Goal: Check status: Check status

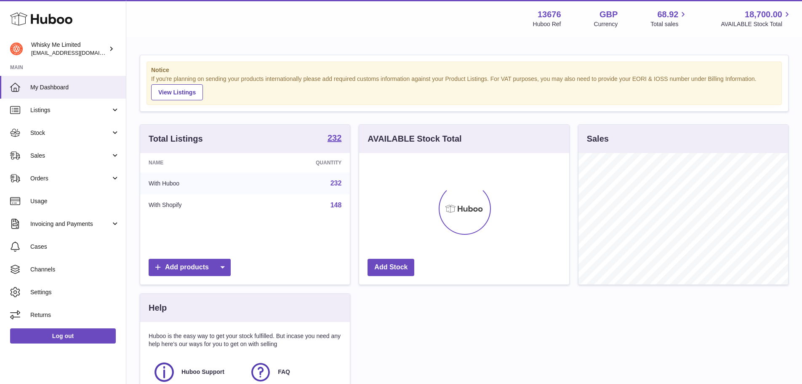
scroll to position [131, 210]
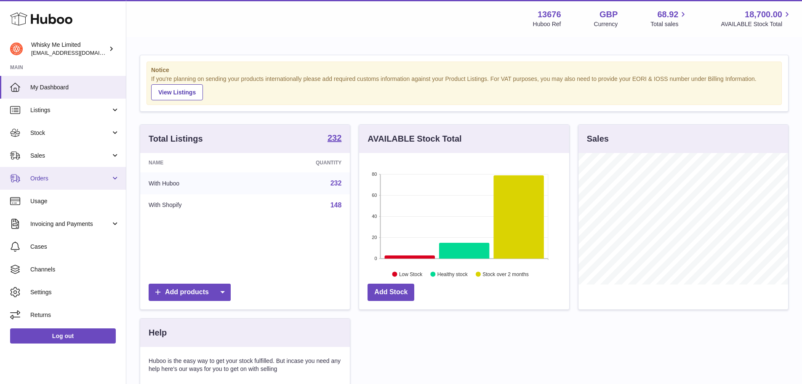
click at [70, 171] on link "Orders" at bounding box center [63, 178] width 126 height 23
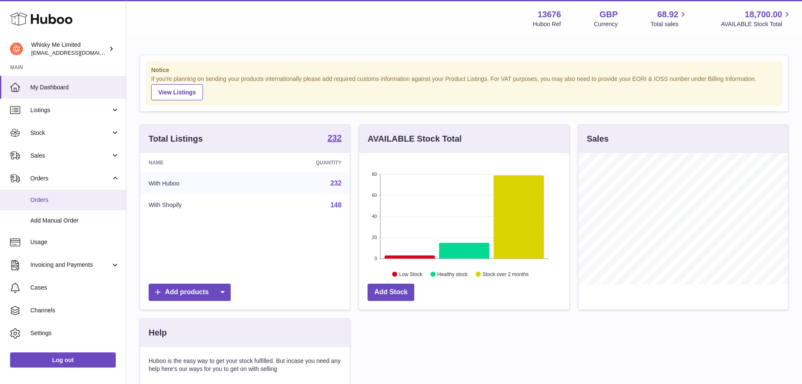
click at [67, 192] on link "Orders" at bounding box center [63, 200] width 126 height 21
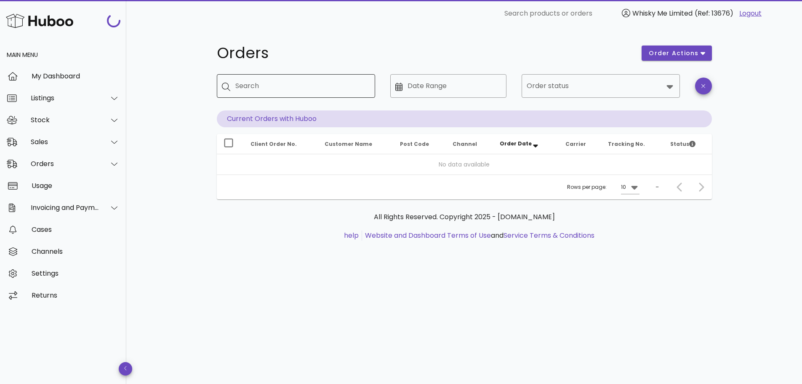
click at [247, 83] on div "Search" at bounding box center [301, 86] width 133 height 24
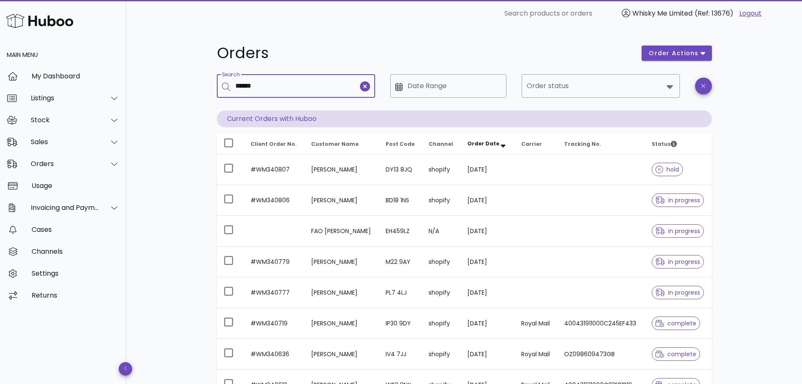
type input "******"
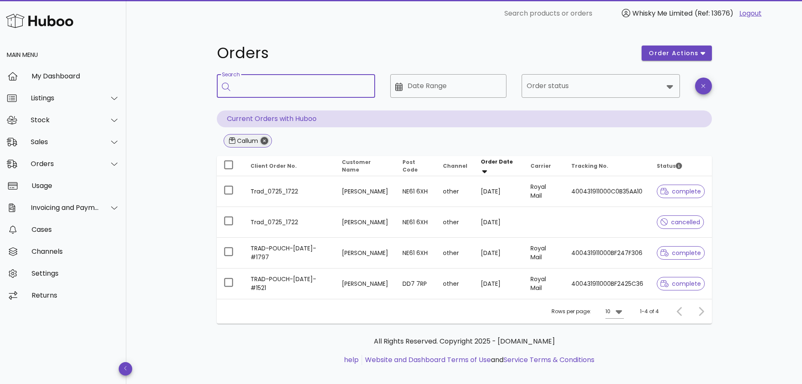
click at [264, 137] on icon "Close" at bounding box center [265, 141] width 8 height 8
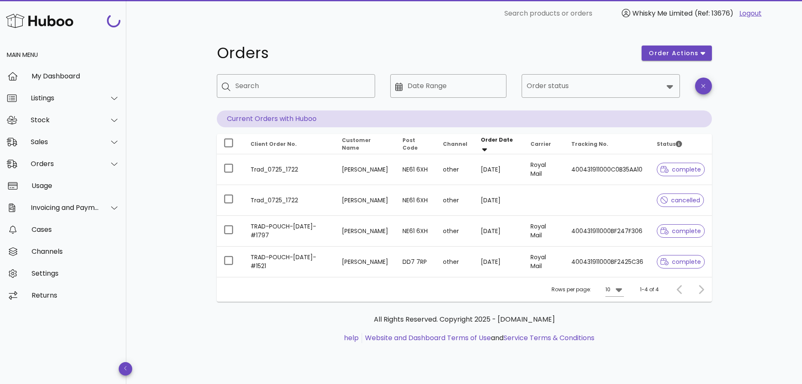
click at [269, 141] on span "Client Order No." at bounding box center [274, 143] width 46 height 7
click at [286, 99] on div "​ Search" at bounding box center [296, 92] width 158 height 36
click at [299, 87] on input "Search" at bounding box center [301, 85] width 133 height 13
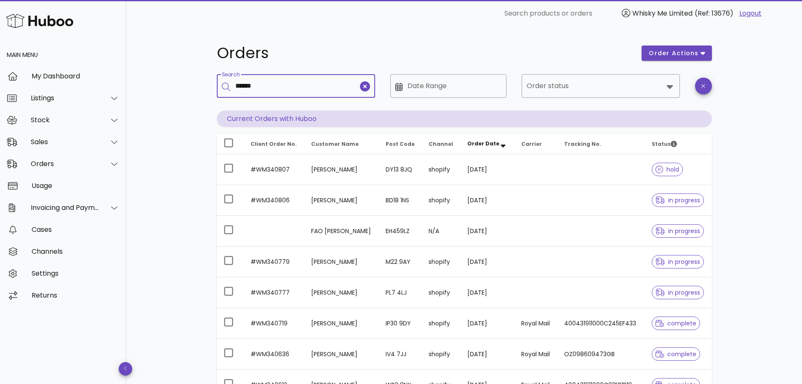
type input "******"
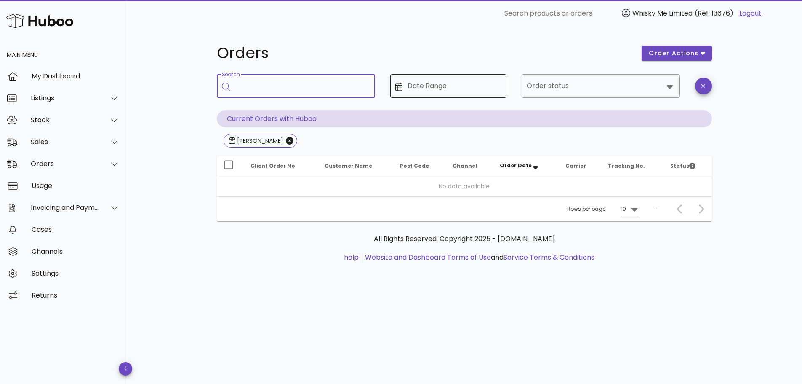
click at [417, 85] on input "Date Range" at bounding box center [455, 85] width 94 height 13
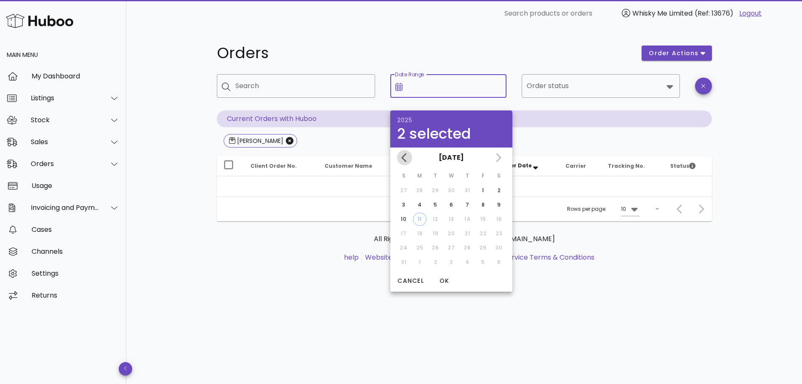
click at [401, 150] on button "Previous month" at bounding box center [404, 157] width 15 height 15
click at [401, 150] on div "July 2025 June 2025 May 2025" at bounding box center [451, 157] width 122 height 20
click at [401, 150] on div "May 2025" at bounding box center [451, 157] width 122 height 20
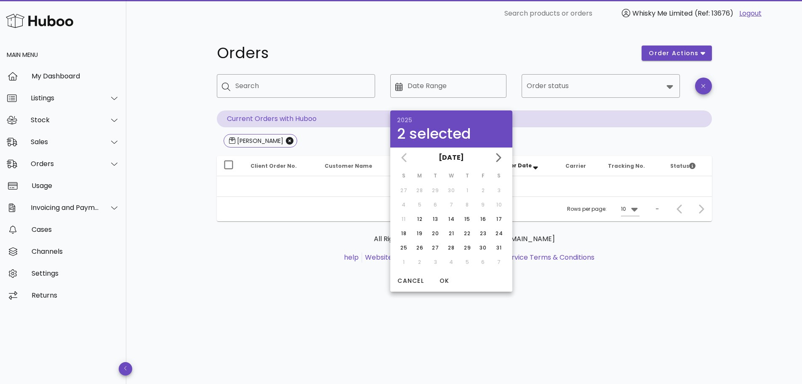
click at [414, 212] on table "S M T W T F S 27 28 29 30 1 2 3 4 5 6 7 8 9 10 11 12 13 14 15 16 17 18 19 20 21…" at bounding box center [452, 219] width 112 height 102
click at [417, 218] on div "12" at bounding box center [419, 219] width 13 height 8
click at [502, 152] on icon "Next month" at bounding box center [498, 157] width 10 height 10
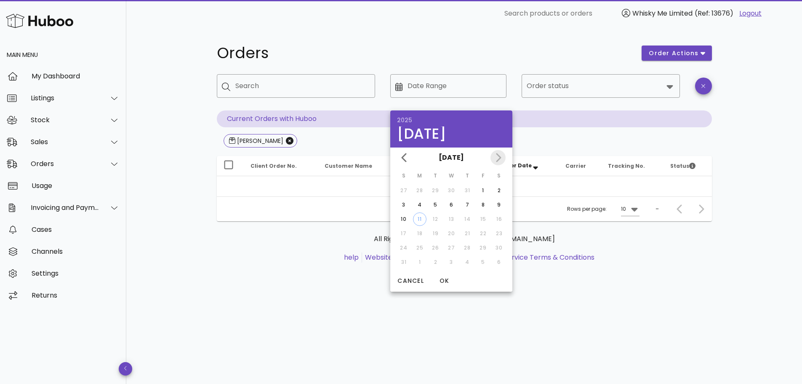
click at [502, 152] on div "June 2025 July 2025 August 2025" at bounding box center [451, 157] width 122 height 20
click at [420, 220] on div "11" at bounding box center [420, 219] width 13 height 8
type input "**********"
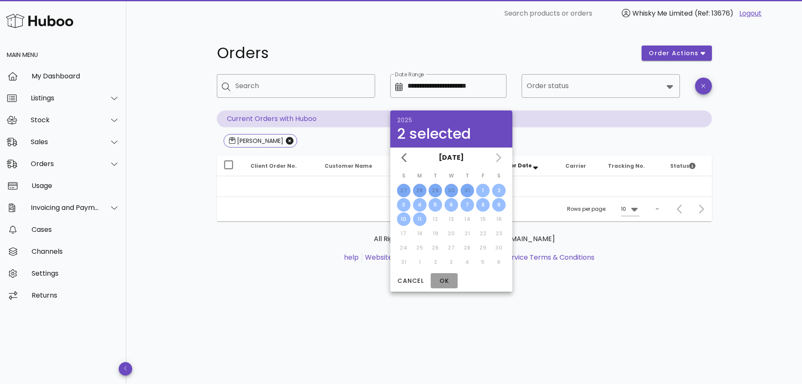
click at [444, 279] on span "OK" at bounding box center [444, 280] width 20 height 9
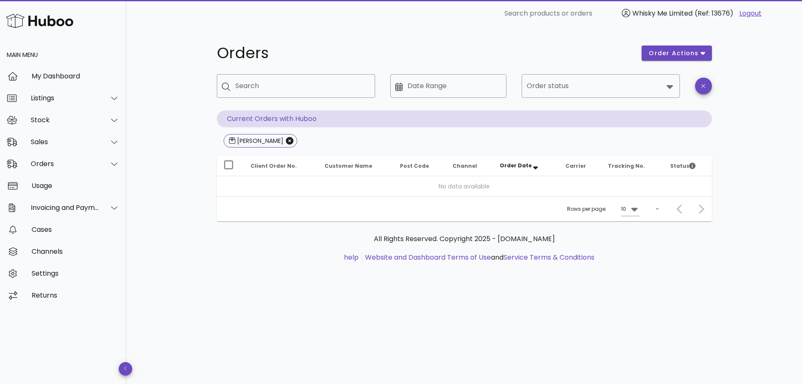
type input "**********"
click at [286, 140] on icon "Close" at bounding box center [290, 141] width 8 height 8
click at [289, 88] on input "Search" at bounding box center [301, 85] width 133 height 13
type input "***"
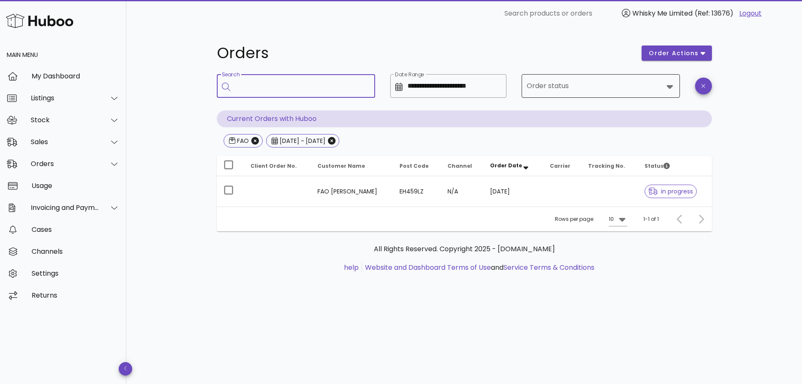
click at [528, 82] on input "Order status" at bounding box center [595, 85] width 136 height 13
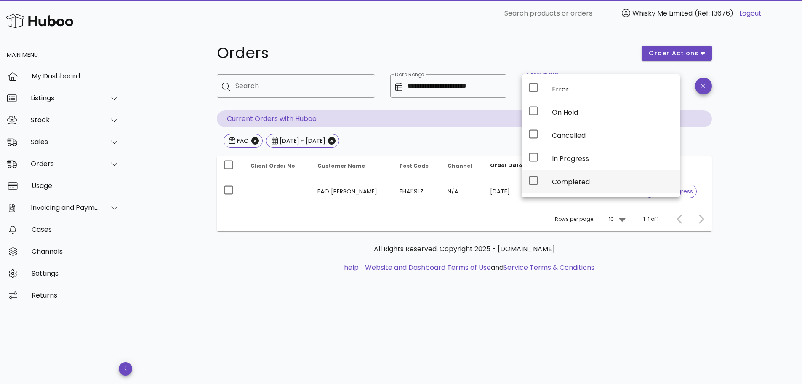
click at [533, 177] on icon at bounding box center [534, 180] width 10 height 10
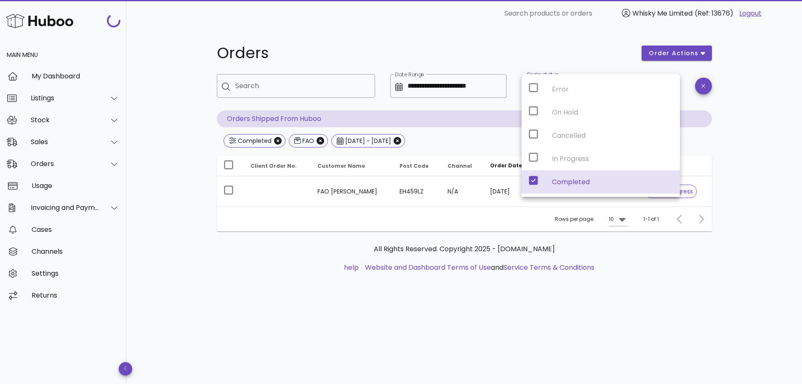
click at [737, 147] on div "**********" at bounding box center [464, 205] width 676 height 357
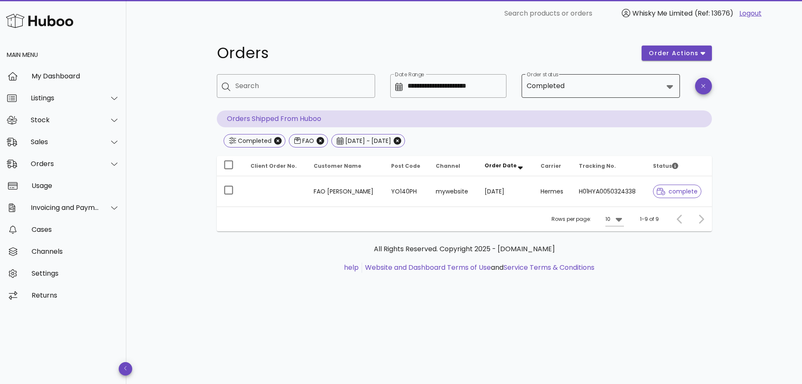
click at [654, 88] on input "Order status" at bounding box center [615, 85] width 97 height 13
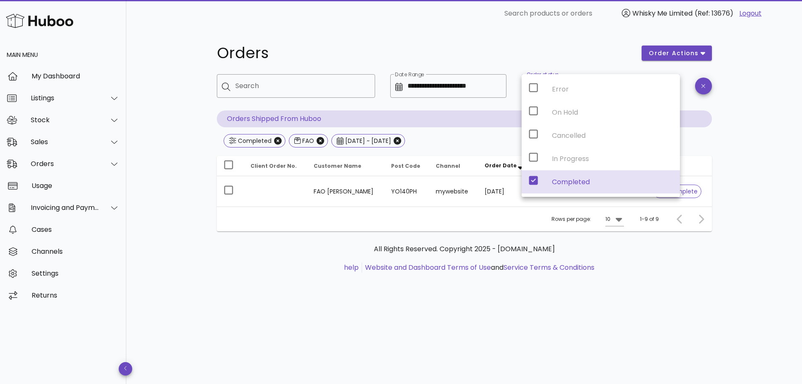
click at [529, 153] on div "Error On Hold Cancelled In Progress Completed" at bounding box center [601, 135] width 158 height 123
click at [729, 155] on div "**********" at bounding box center [465, 163] width 536 height 273
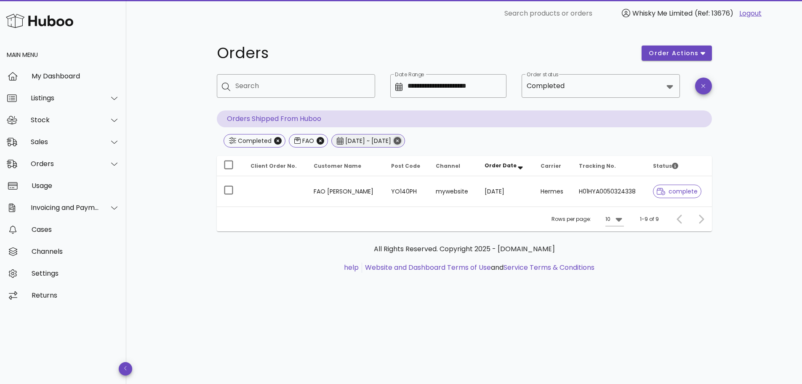
click at [401, 142] on icon "Close" at bounding box center [398, 141] width 8 height 8
click at [323, 137] on icon "Close" at bounding box center [321, 141] width 8 height 8
click at [308, 91] on input "Search" at bounding box center [301, 85] width 133 height 13
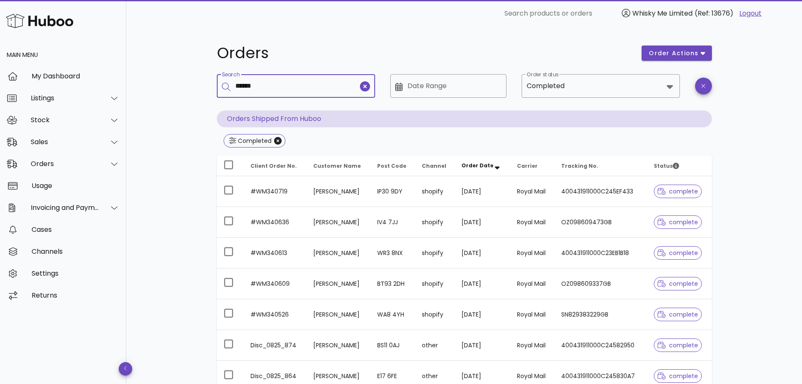
type input "******"
click at [307, 88] on input "Search" at bounding box center [301, 85] width 133 height 13
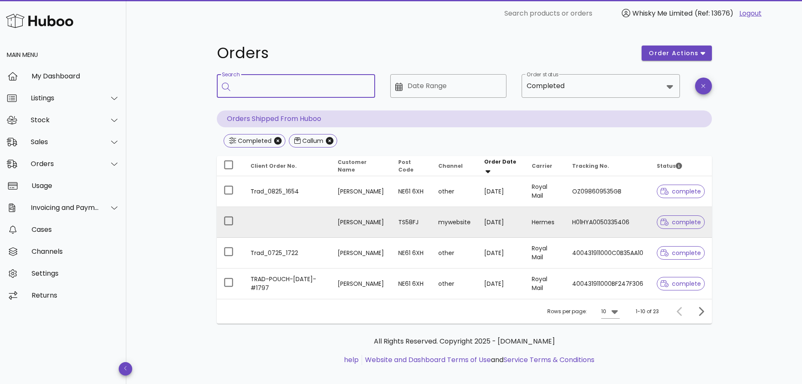
click at [361, 212] on td "Callum Devine" at bounding box center [361, 222] width 61 height 31
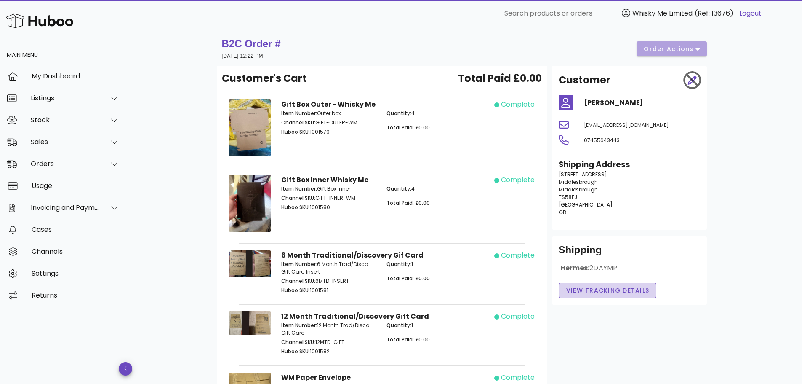
click at [607, 285] on button "View Tracking details" at bounding box center [608, 290] width 98 height 15
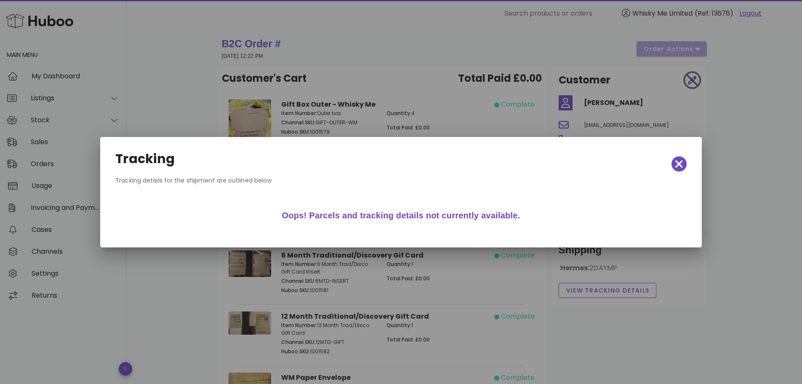
click at [465, 219] on div "Oops! Parcels and tracking details not currently available." at bounding box center [401, 215] width 565 height 27
click at [703, 232] on div at bounding box center [401, 192] width 802 height 384
click at [679, 165] on icon "button" at bounding box center [680, 164] width 8 height 8
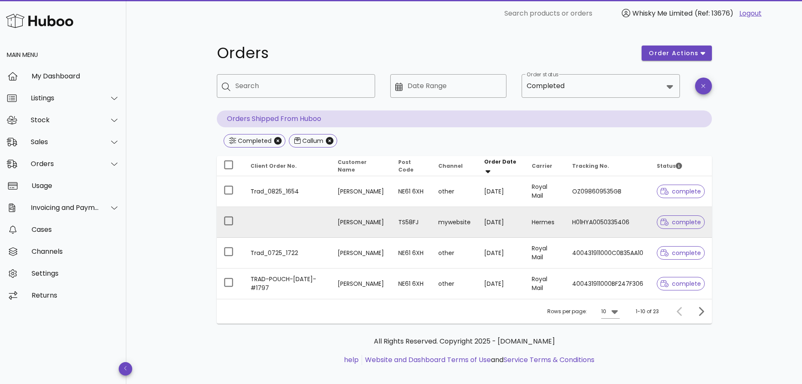
click at [609, 223] on td "H01HYA0050335406" at bounding box center [608, 222] width 85 height 31
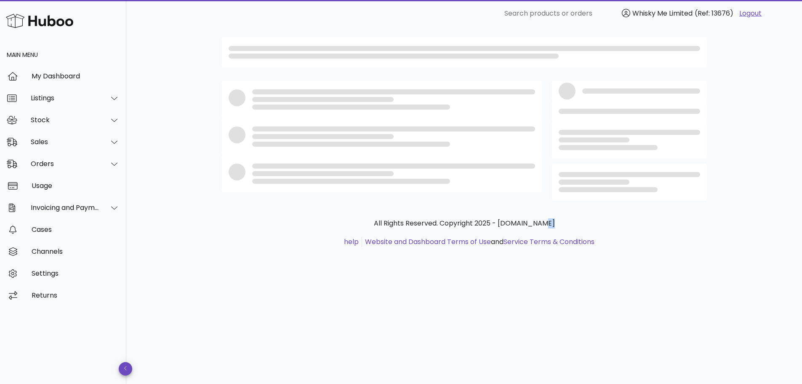
click at [609, 223] on p "All Rights Reserved. Copyright 2025 - huboo.co.uk" at bounding box center [465, 223] width 482 height 10
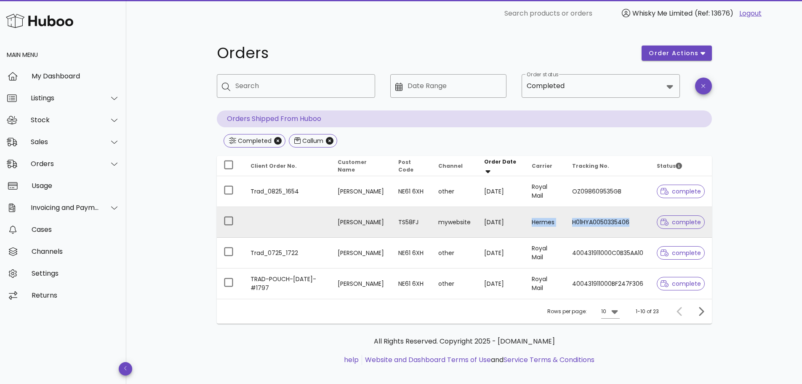
drag, startPoint x: 529, startPoint y: 220, endPoint x: 639, endPoint y: 223, distance: 110.0
click at [639, 223] on tr "Callum Devine TS58FJ mywebsite 17/07/2025 Hermes H01HYA0050335406 complete" at bounding box center [464, 222] width 495 height 31
copy td "H01HYA0050335406"
drag, startPoint x: 631, startPoint y: 220, endPoint x: 575, endPoint y: 227, distance: 56.9
click at [575, 227] on td "H01HYA0050335406" at bounding box center [608, 222] width 85 height 31
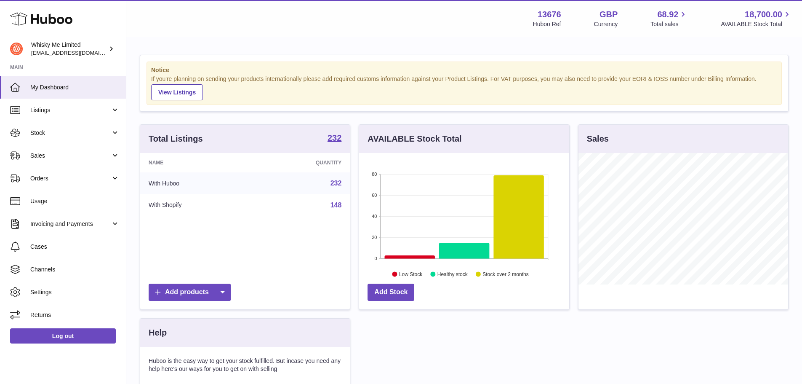
scroll to position [131, 210]
click at [83, 179] on span "Orders" at bounding box center [70, 178] width 80 height 8
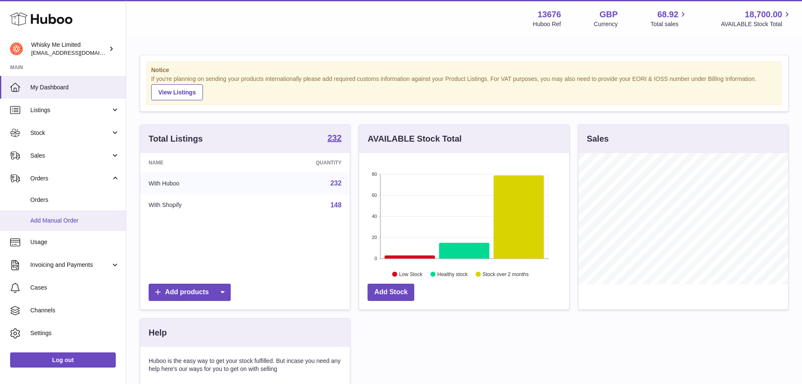
click at [49, 210] on link "Add Manual Order" at bounding box center [63, 220] width 126 height 21
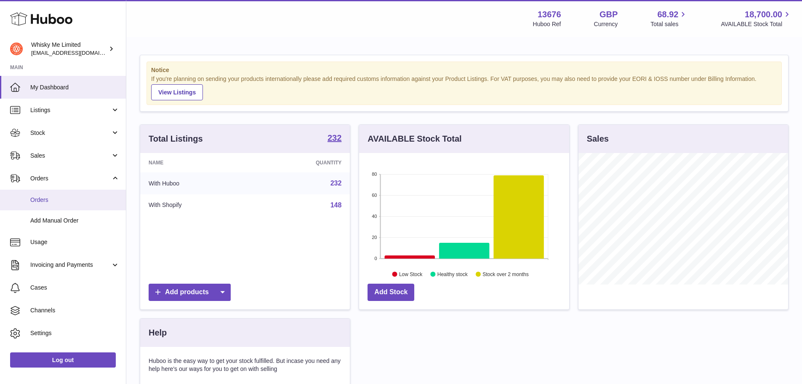
click at [58, 197] on span "Orders" at bounding box center [74, 200] width 89 height 8
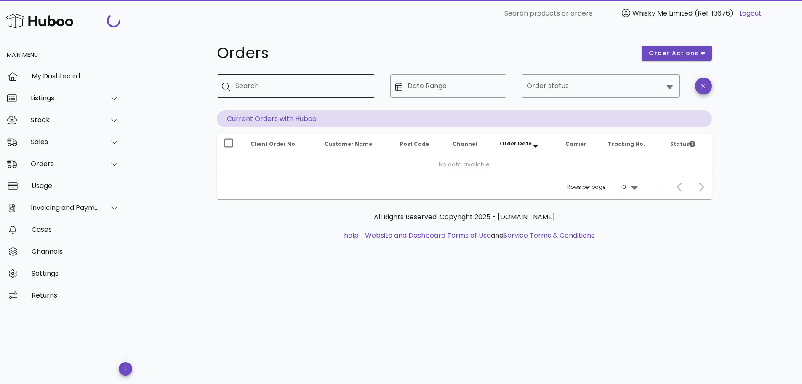
click at [254, 89] on input "Search" at bounding box center [301, 85] width 133 height 13
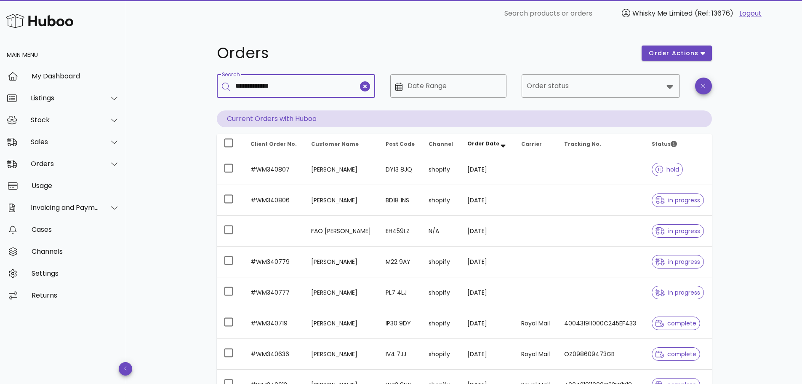
type input "**********"
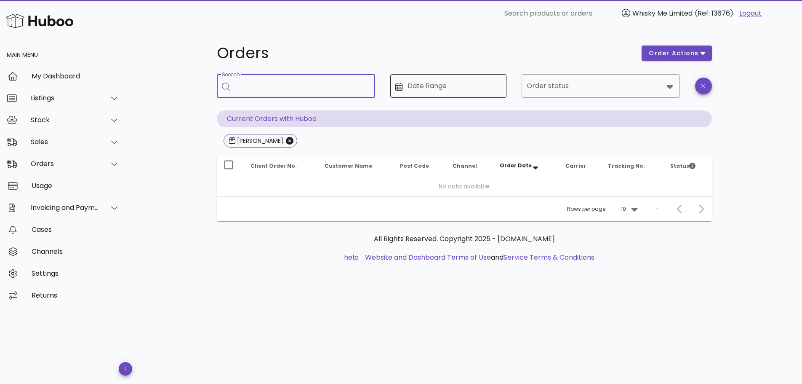
click at [468, 95] on div "Date Range" at bounding box center [455, 86] width 94 height 24
click at [576, 87] on input "Order status" at bounding box center [595, 85] width 136 height 13
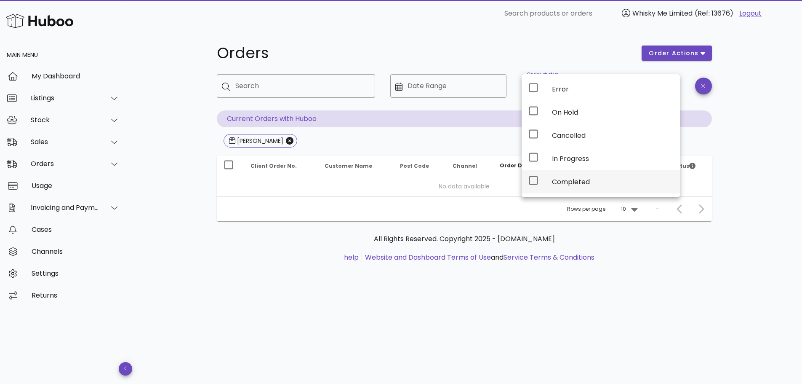
click at [538, 176] on icon at bounding box center [534, 180] width 9 height 9
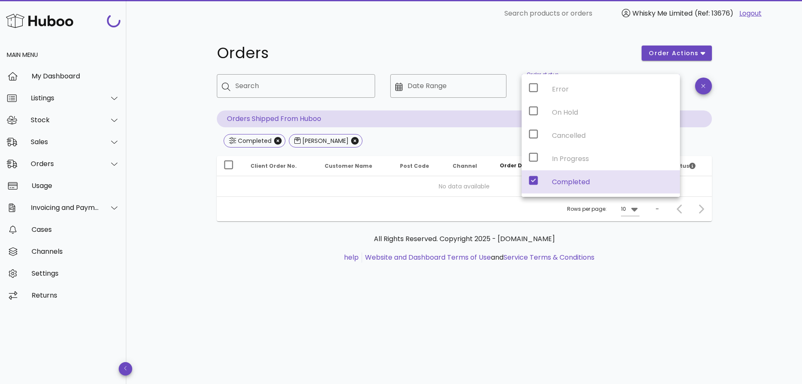
click at [740, 93] on div "Orders order actions ​ Search ​ Date Range ​ Order status Completed Orders Ship…" at bounding box center [464, 205] width 676 height 357
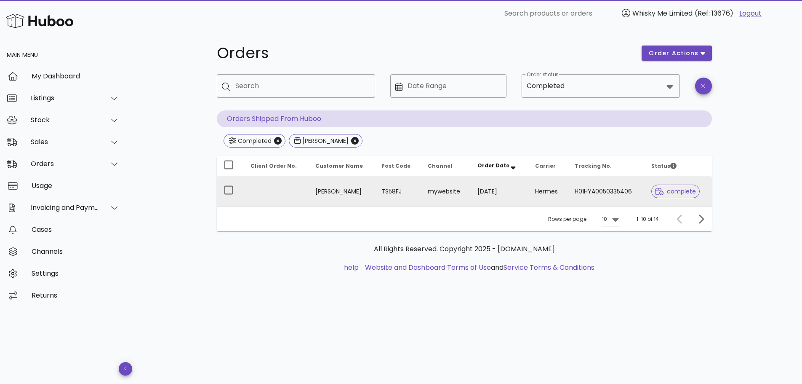
click at [529, 178] on td "Hermes" at bounding box center [548, 191] width 39 height 30
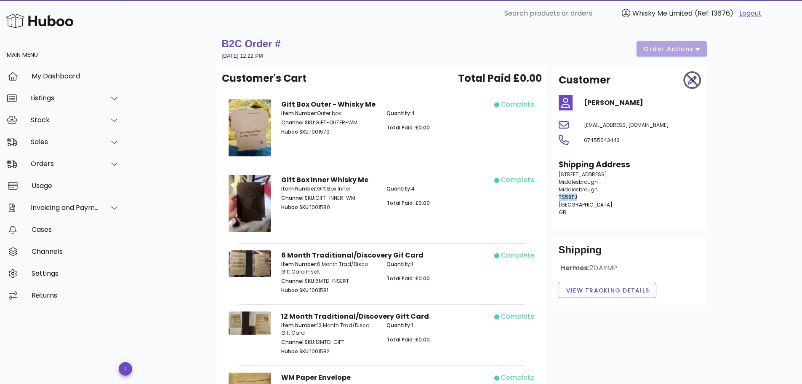
drag, startPoint x: 556, startPoint y: 195, endPoint x: 580, endPoint y: 197, distance: 24.0
click at [580, 197] on div "Shipping Address 63 Farmstead Street Middlesbrough Middlesbrough TS58FJ United …" at bounding box center [630, 191] width 152 height 74
copy span "TS58FJ"
